Goal: Answer question/provide support

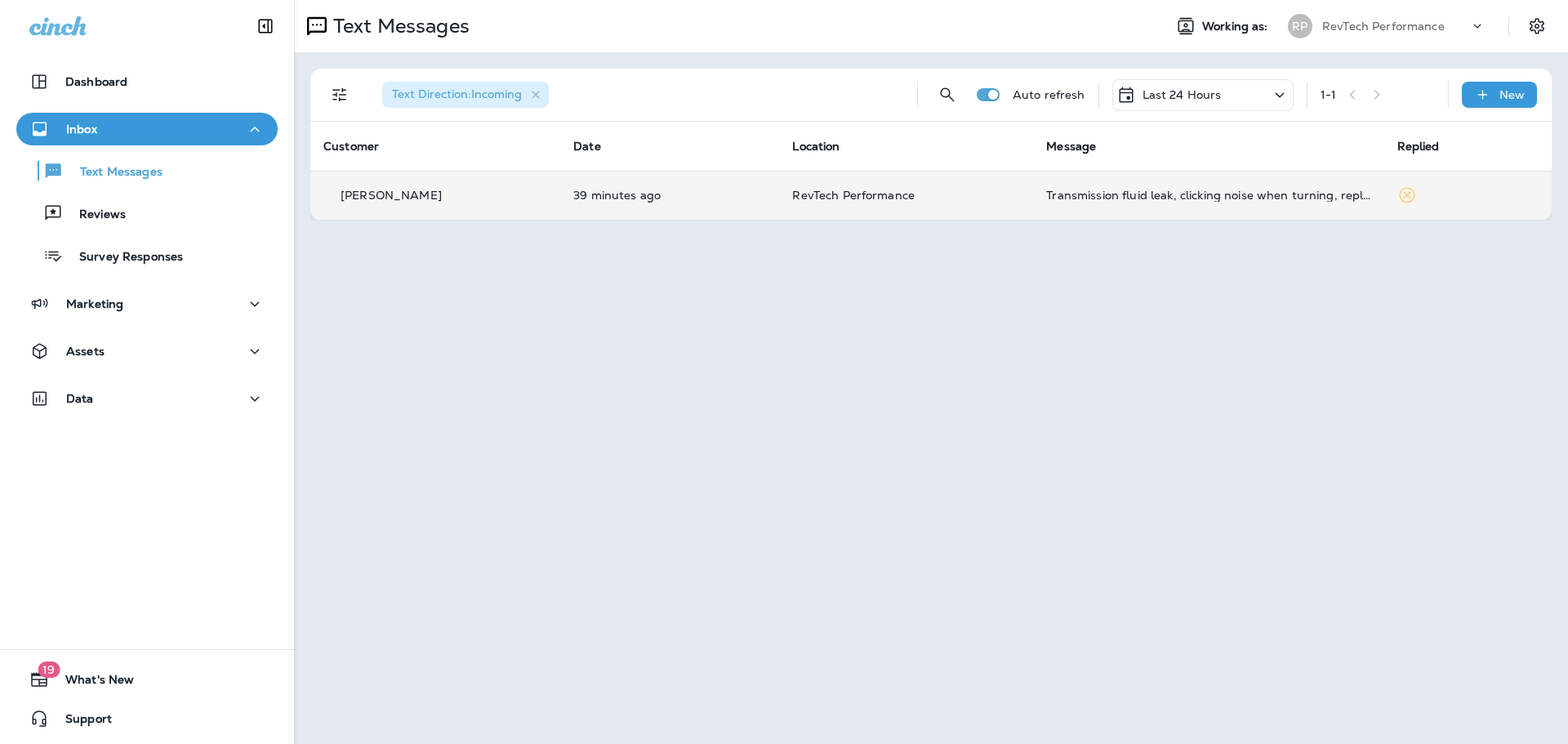
click at [953, 200] on p "RevTech Performance" at bounding box center [906, 196] width 228 height 13
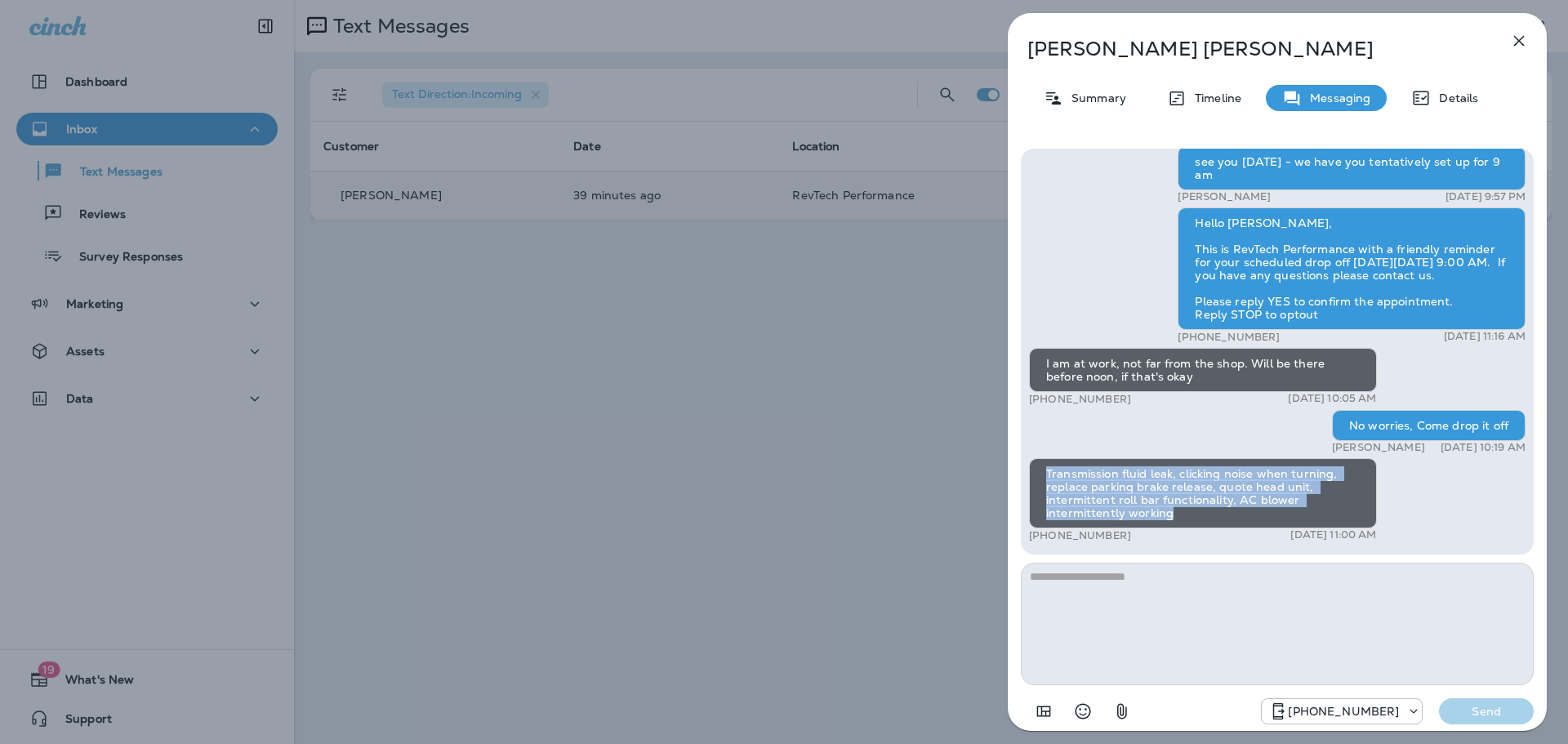
drag, startPoint x: 1045, startPoint y: 466, endPoint x: 1304, endPoint y: 508, distance: 262.4
click at [1304, 508] on div "Transmission fluid leak, clicking noise when turning, replace parking brake rel…" at bounding box center [1203, 494] width 348 height 71
copy div "Transmission fluid leak, clicking noise when turning, replace parking brake rel…"
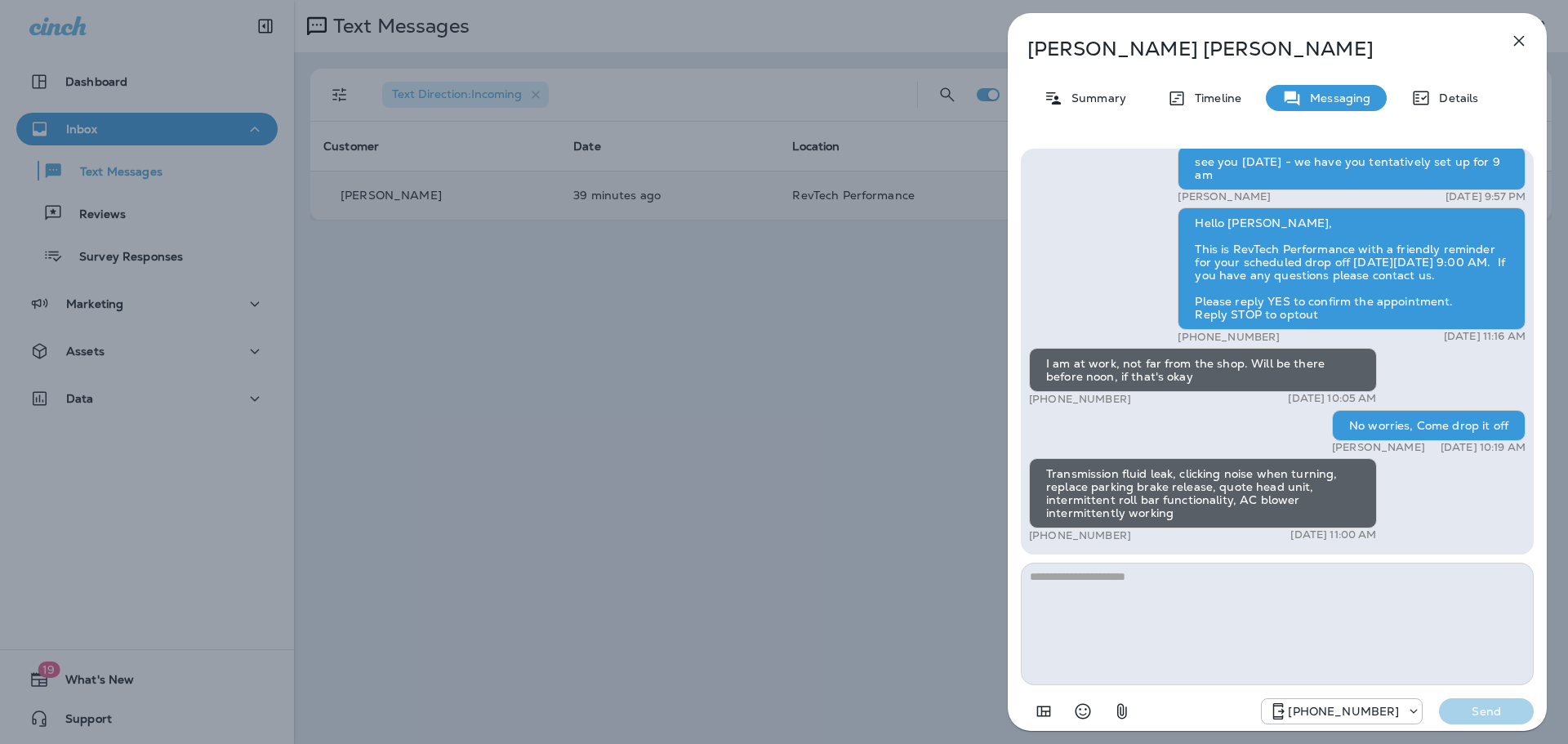
click at [690, 518] on div "[PERSON_NAME] Summary Timeline Messaging Details Hello [PERSON_NAME], This is R…" at bounding box center [784, 372] width 1568 height 744
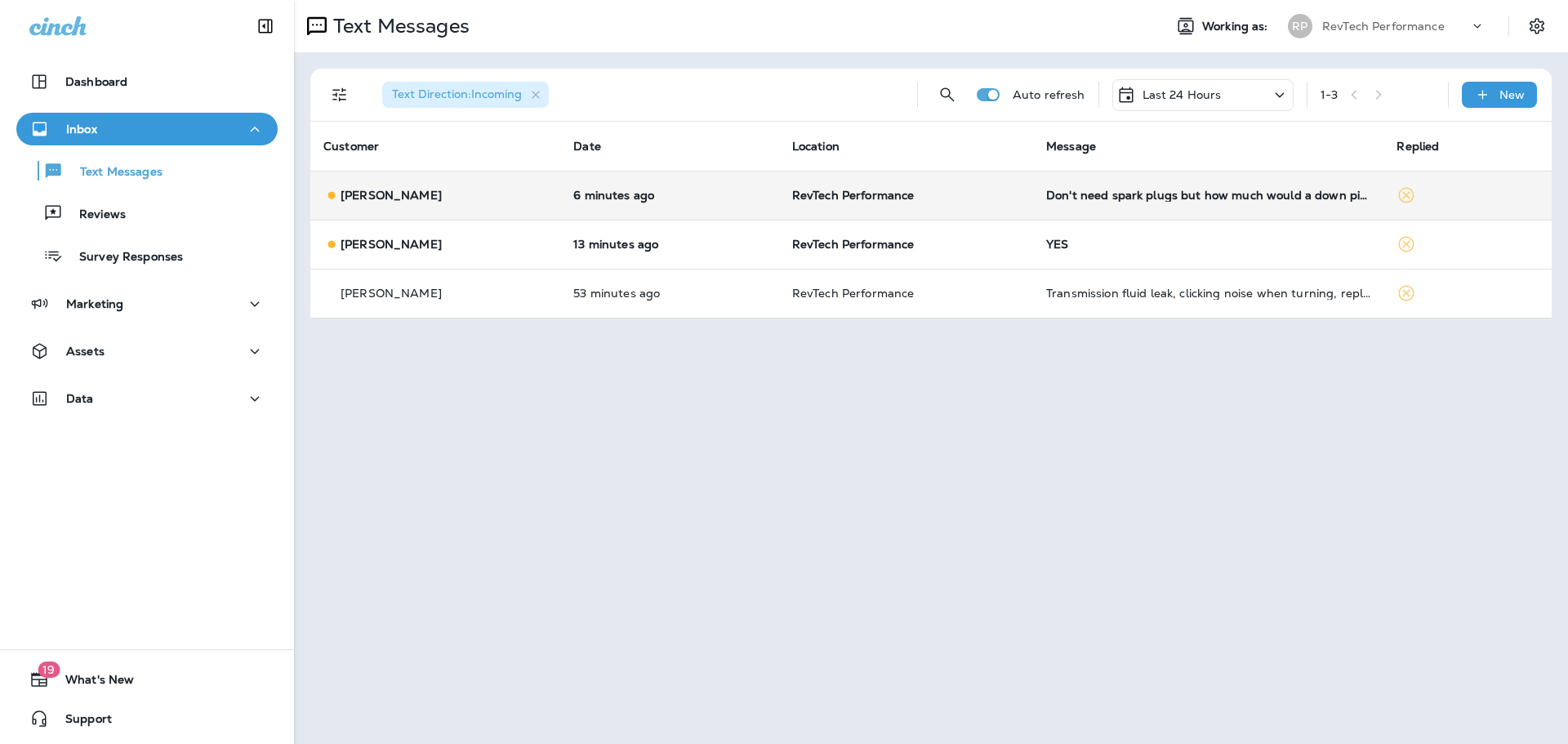
click at [1078, 183] on td "Don't need spark plugs but how much would a down pipe installation cost?" at bounding box center [1209, 195] width 351 height 49
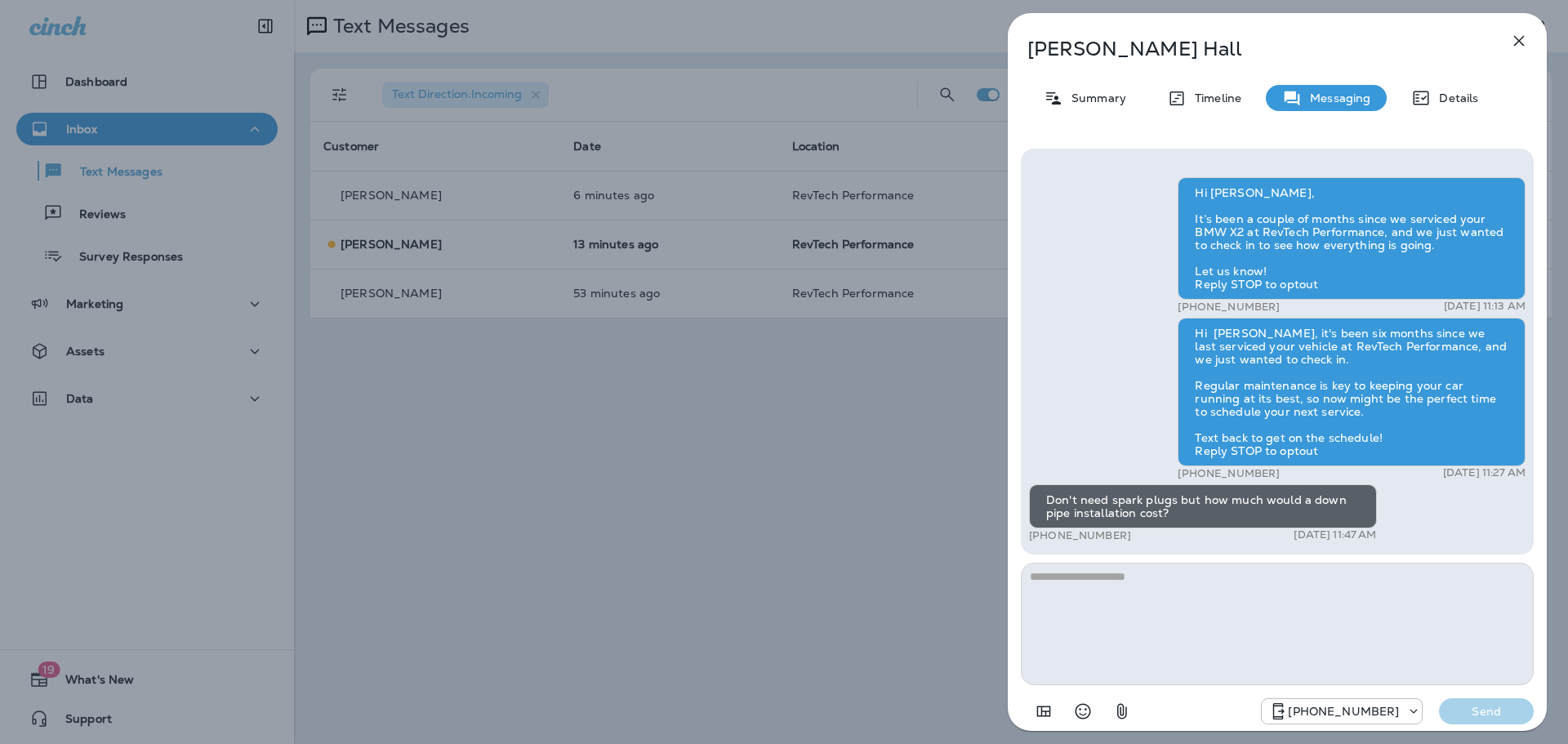
click at [1514, 39] on icon "button" at bounding box center [1519, 41] width 20 height 20
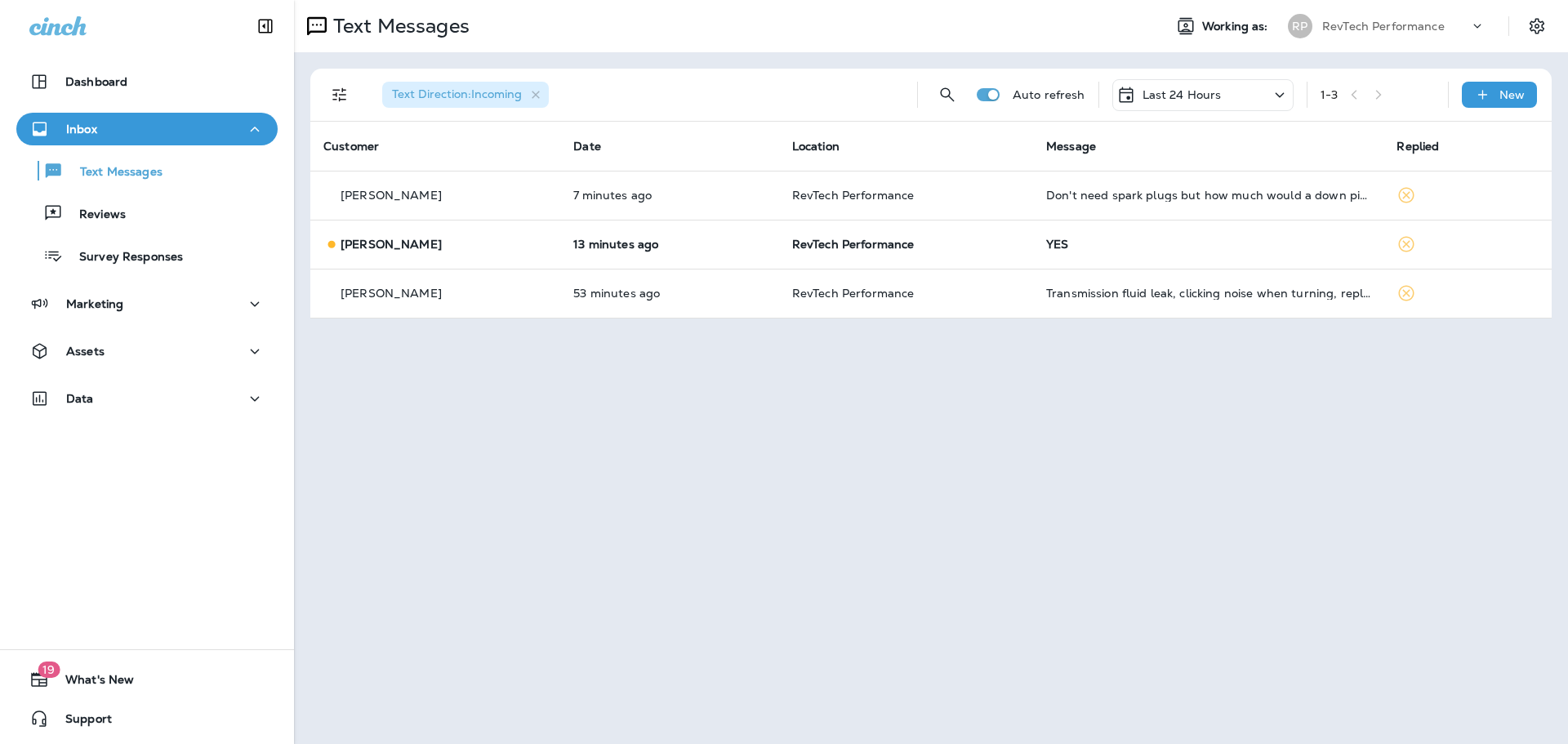
click at [1230, 556] on div "Text Messages Working as: RP RevTech Performance Text Direction : Incoming Auto…" at bounding box center [931, 372] width 1274 height 744
